Goal: Ask a question

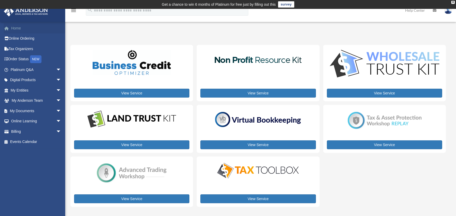
click at [10, 28] on span at bounding box center [9, 29] width 4 height 4
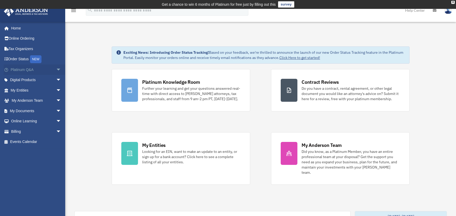
click at [56, 70] on span "arrow_drop_down" at bounding box center [61, 69] width 10 height 11
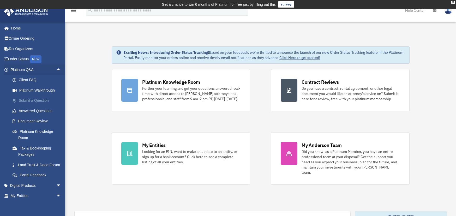
click at [29, 98] on link "Submit a Question" at bounding box center [38, 100] width 62 height 10
click at [28, 100] on link "Submit a Question" at bounding box center [38, 100] width 62 height 10
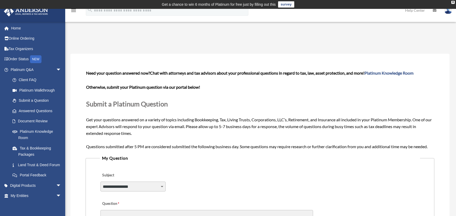
scroll to position [78, 0]
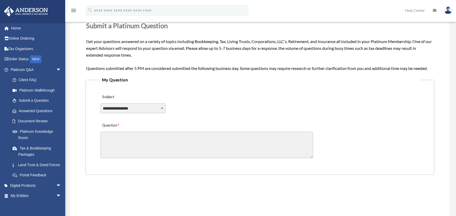
drag, startPoint x: 158, startPoint y: 100, endPoint x: 156, endPoint y: 106, distance: 6.7
click at [157, 100] on div "**********" at bounding box center [260, 104] width 320 height 28
click at [156, 106] on select "**********" at bounding box center [132, 108] width 65 height 10
click at [188, 101] on div "**********" at bounding box center [260, 104] width 320 height 28
click at [184, 151] on textarea "Question" at bounding box center [206, 145] width 212 height 26
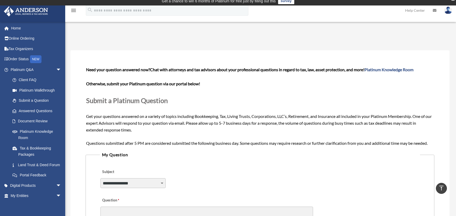
scroll to position [0, 0]
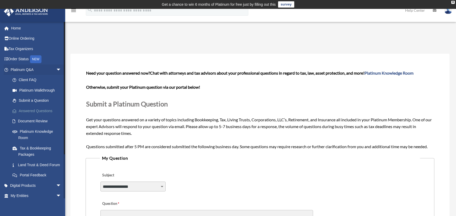
click at [35, 110] on link "Answered Questions" at bounding box center [38, 111] width 62 height 10
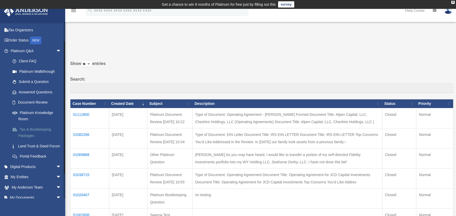
scroll to position [26, 0]
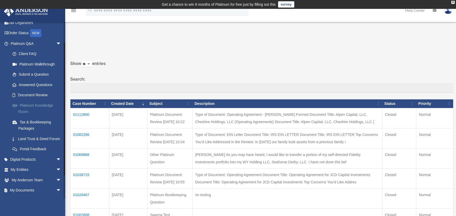
click at [39, 106] on link "Platinum Knowledge Room" at bounding box center [38, 108] width 62 height 17
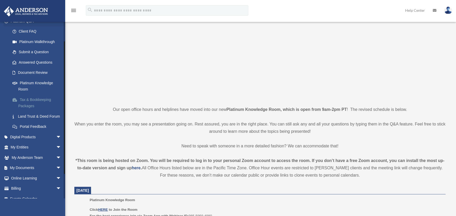
scroll to position [52, 0]
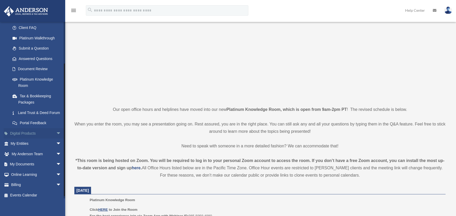
click at [56, 131] on span "arrow_drop_down" at bounding box center [61, 133] width 10 height 11
